Goal: Browse casually

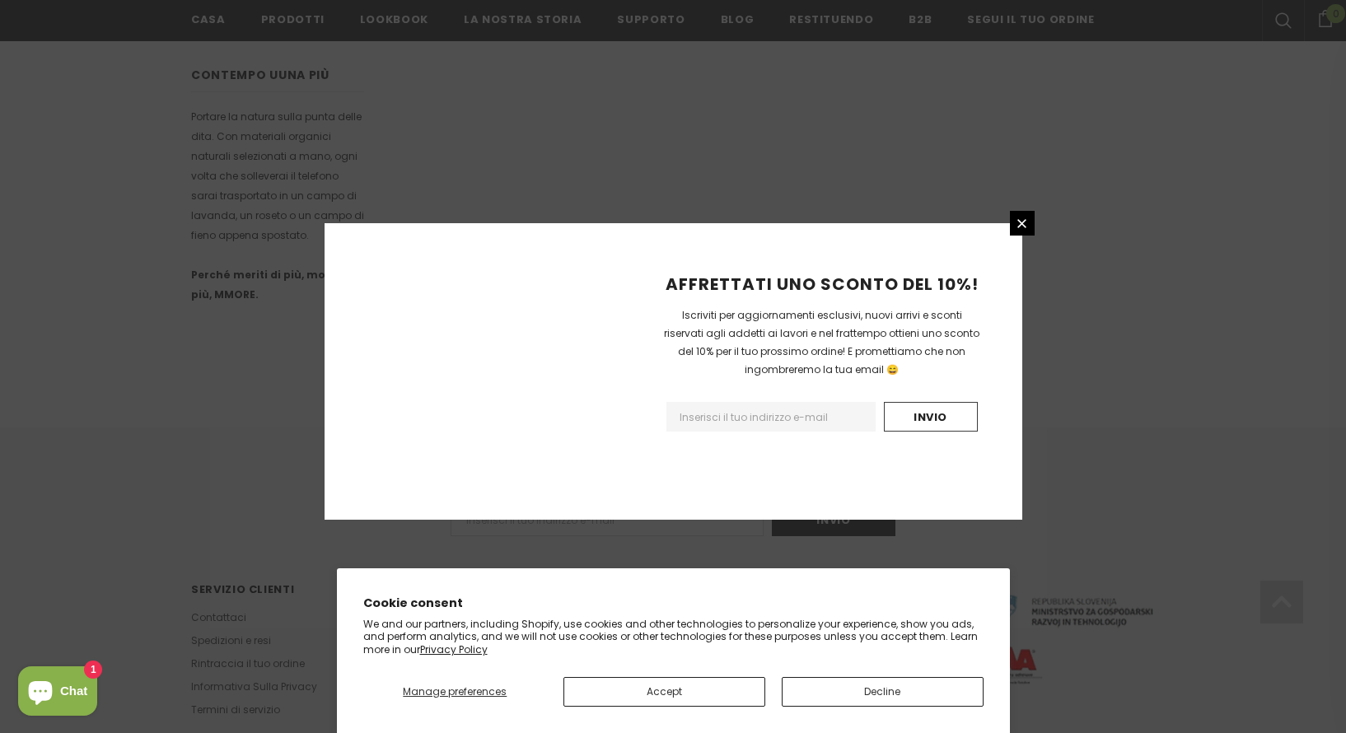
scroll to position [956, 0]
